Goal: Information Seeking & Learning: Learn about a topic

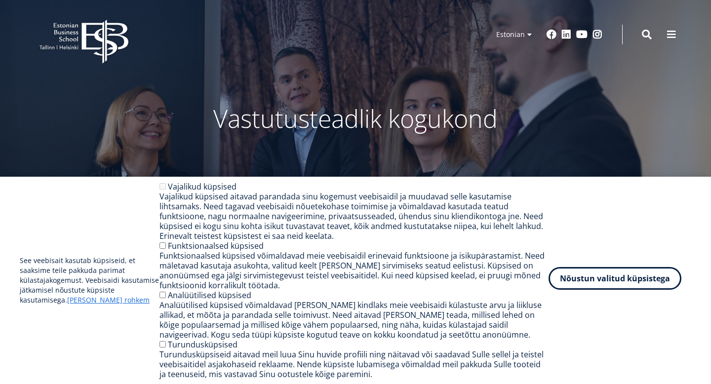
drag, startPoint x: 623, startPoint y: 292, endPoint x: 623, endPoint y: 286, distance: 5.9
click at [623, 292] on div "See veebisait kasutab küpsiseid, et saaksime teile pakkuda parimat külastajakog…" at bounding box center [356, 281] width 672 height 198
click at [623, 286] on button "Nõustun valitud küpsistega" at bounding box center [615, 278] width 133 height 23
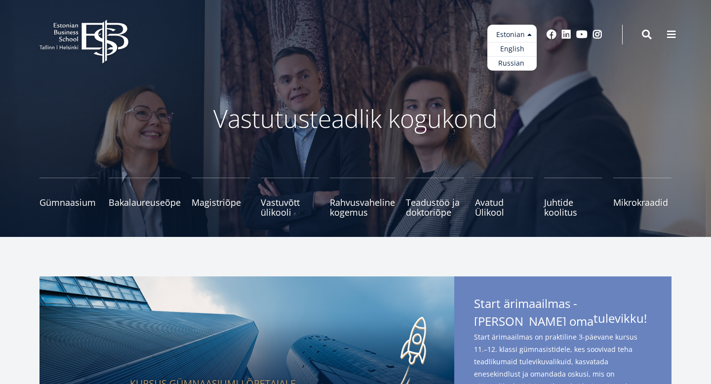
click at [521, 31] on ul "Estonian English Russian" at bounding box center [511, 48] width 49 height 46
click at [516, 66] on link "Russian" at bounding box center [511, 63] width 49 height 14
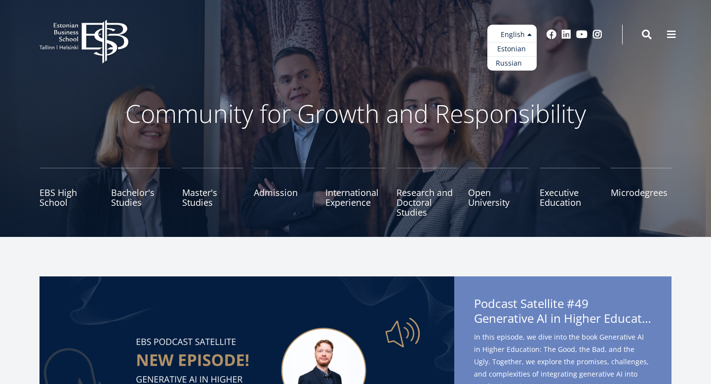
click at [516, 67] on link "Russian" at bounding box center [511, 63] width 49 height 14
click at [516, 45] on link "Estonian" at bounding box center [511, 49] width 49 height 14
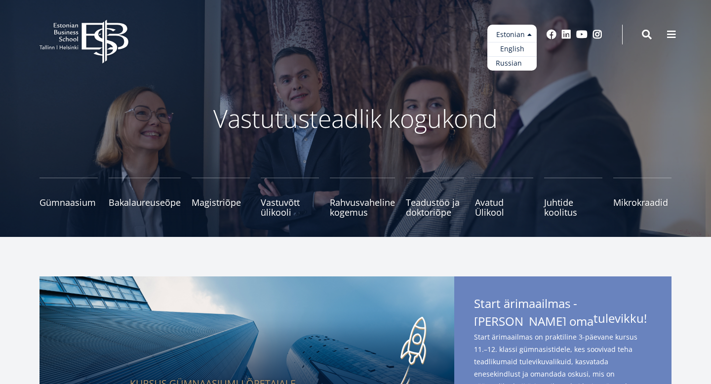
click at [516, 63] on link "Russian" at bounding box center [511, 63] width 49 height 14
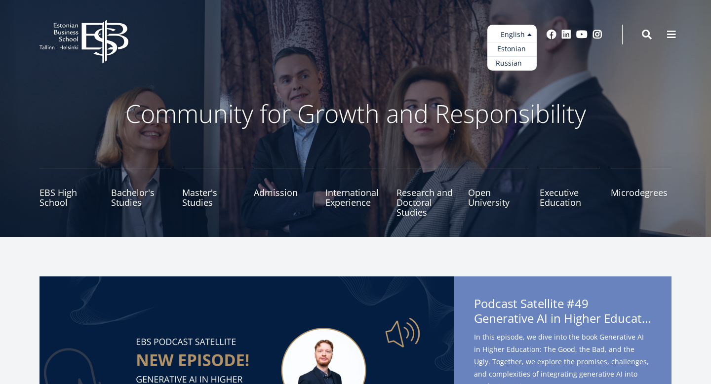
click at [522, 64] on link "Russian" at bounding box center [511, 63] width 49 height 14
click at [520, 55] on link "Estonian" at bounding box center [511, 49] width 49 height 14
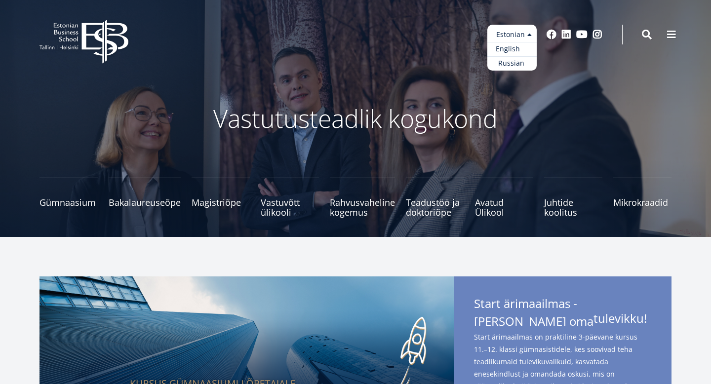
click at [518, 49] on link "English" at bounding box center [511, 49] width 49 height 14
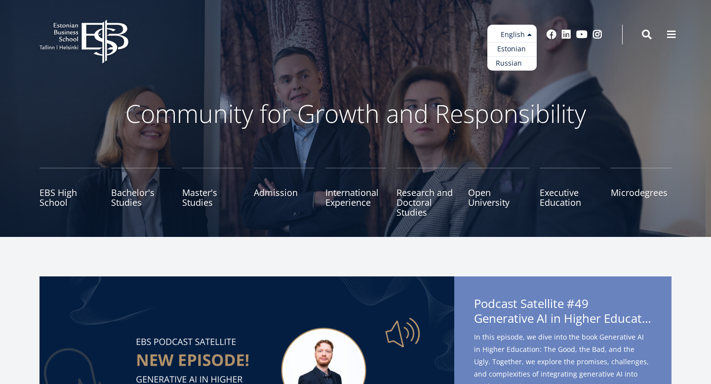
click at [520, 68] on link "Russian" at bounding box center [511, 63] width 49 height 14
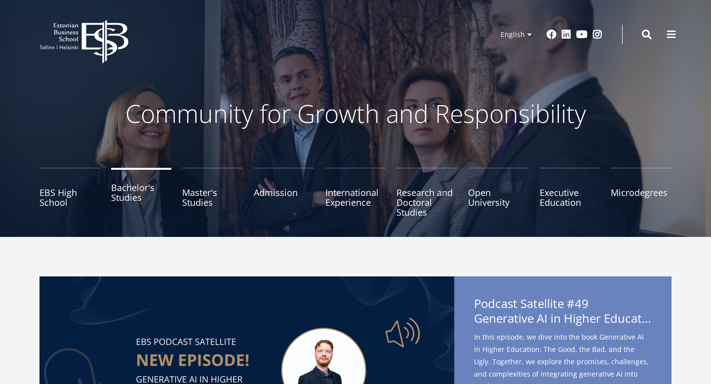
click at [132, 181] on link "Bachelor's Studies" at bounding box center [141, 192] width 61 height 49
click at [212, 212] on link "Master's Studies" at bounding box center [212, 192] width 61 height 49
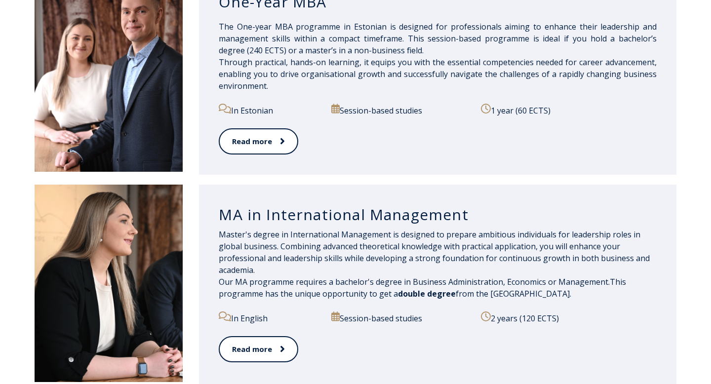
scroll to position [983, 0]
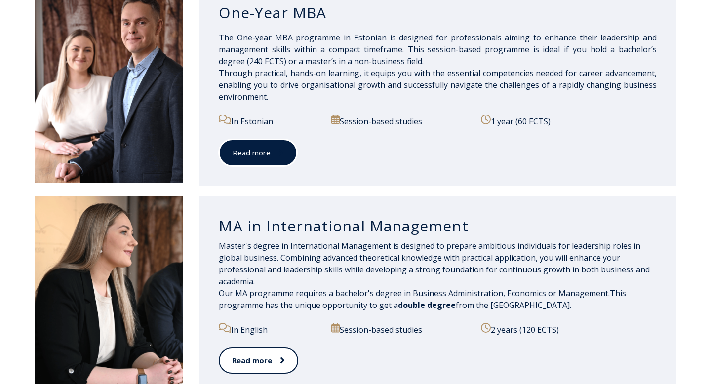
click at [261, 159] on link "Read more" at bounding box center [258, 152] width 79 height 27
